Goal: Task Accomplishment & Management: Use online tool/utility

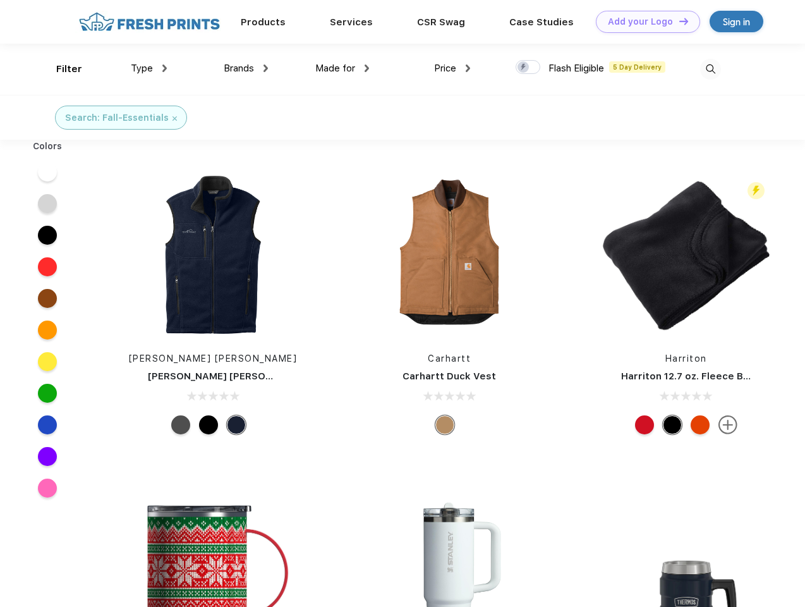
click at [644, 21] on link "Add your Logo Design Tool" at bounding box center [648, 22] width 104 height 22
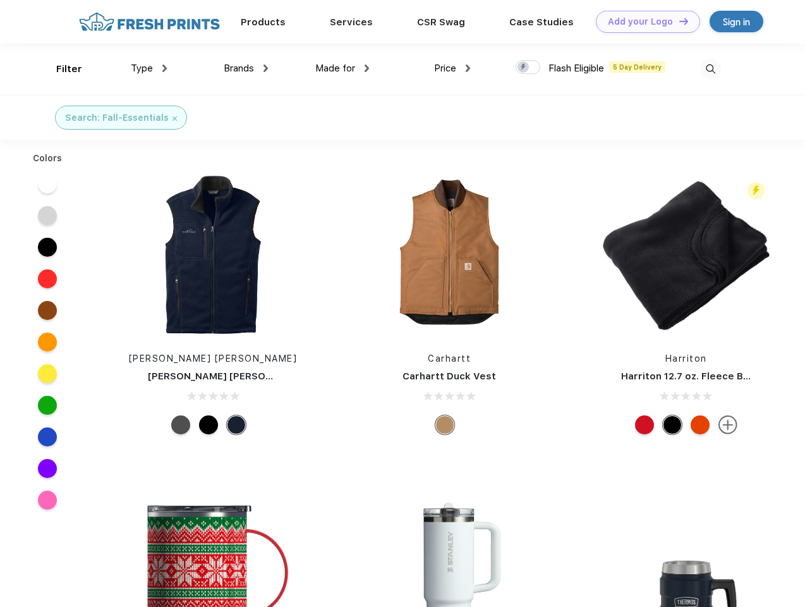
click at [0, 0] on div "Design Tool" at bounding box center [0, 0] width 0 height 0
click at [678, 21] on link "Add your Logo Design Tool" at bounding box center [648, 22] width 104 height 22
click at [61, 69] on div "Filter" at bounding box center [69, 69] width 26 height 15
click at [149, 68] on span "Type" at bounding box center [142, 68] width 22 height 11
click at [246, 68] on span "Brands" at bounding box center [239, 68] width 30 height 11
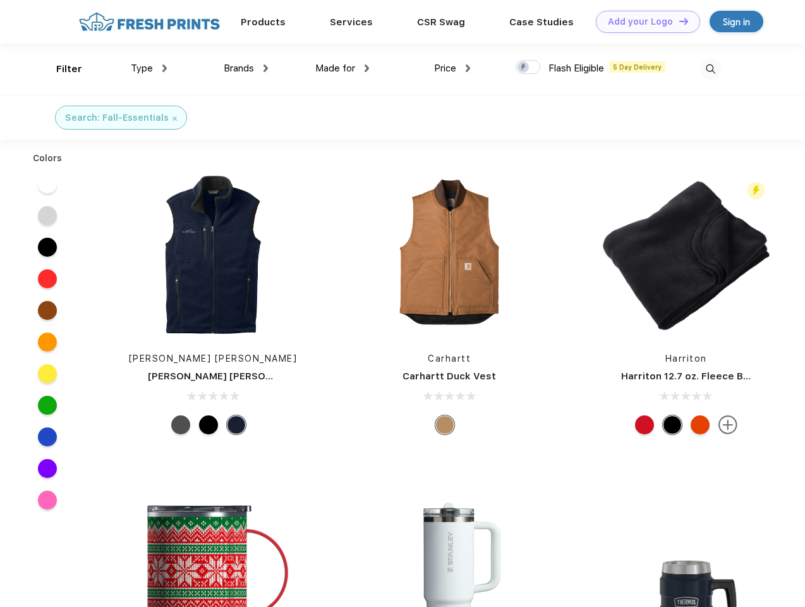
click at [343, 68] on span "Made for" at bounding box center [335, 68] width 40 height 11
click at [453, 68] on span "Price" at bounding box center [445, 68] width 22 height 11
click at [528, 68] on div at bounding box center [528, 67] width 25 height 14
click at [524, 68] on input "checkbox" at bounding box center [520, 63] width 8 height 8
click at [711, 69] on img at bounding box center [710, 69] width 21 height 21
